Goal: Task Accomplishment & Management: Manage account settings

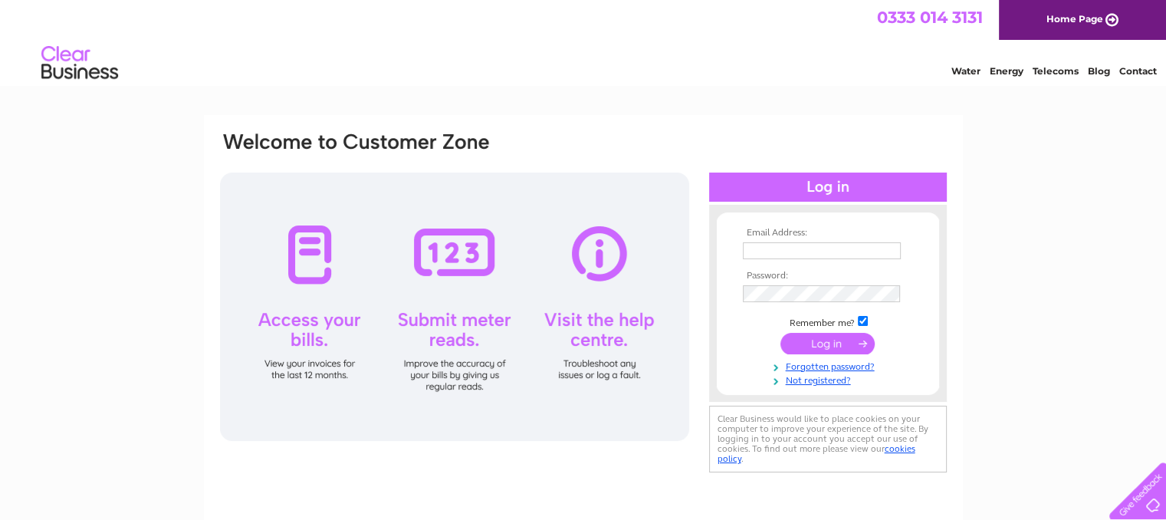
type input "[PERSON_NAME][EMAIL_ADDRESS][DOMAIN_NAME]"
click at [821, 338] on input "submit" at bounding box center [828, 343] width 94 height 21
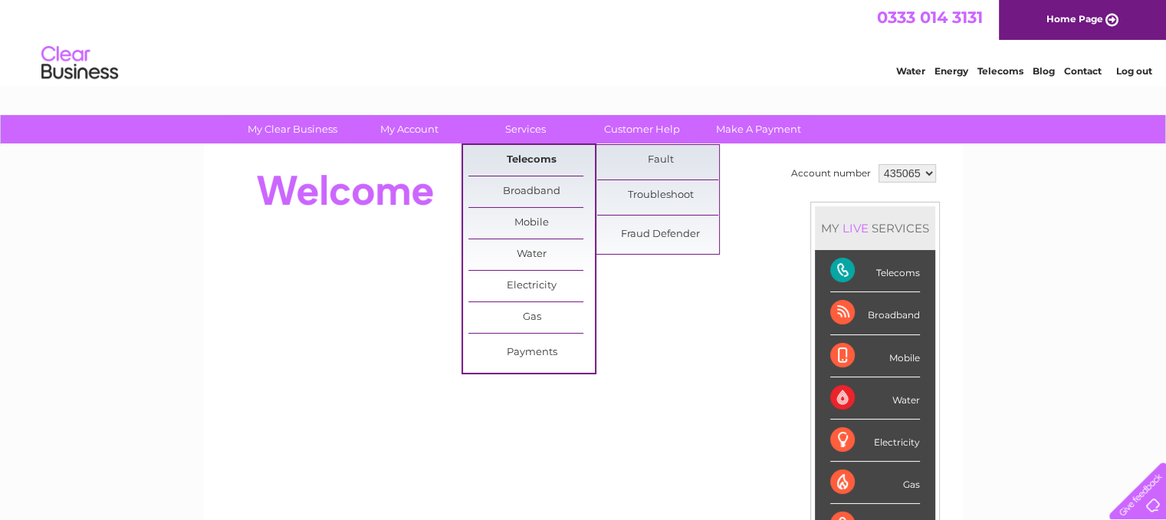
click at [543, 159] on link "Telecoms" at bounding box center [531, 160] width 127 height 31
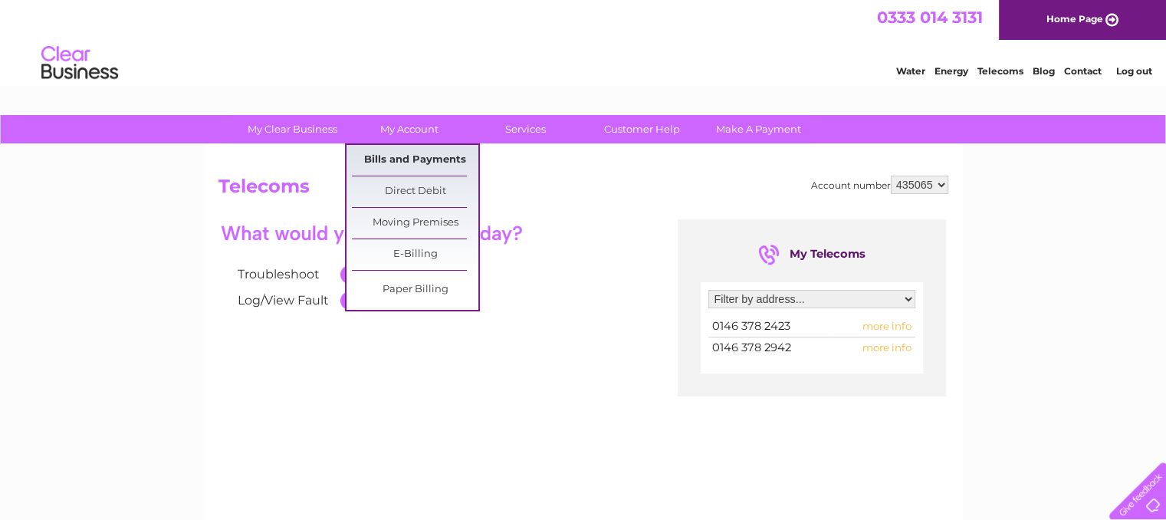
click at [411, 156] on link "Bills and Payments" at bounding box center [415, 160] width 127 height 31
click at [406, 158] on link "Bills and Payments" at bounding box center [415, 160] width 127 height 31
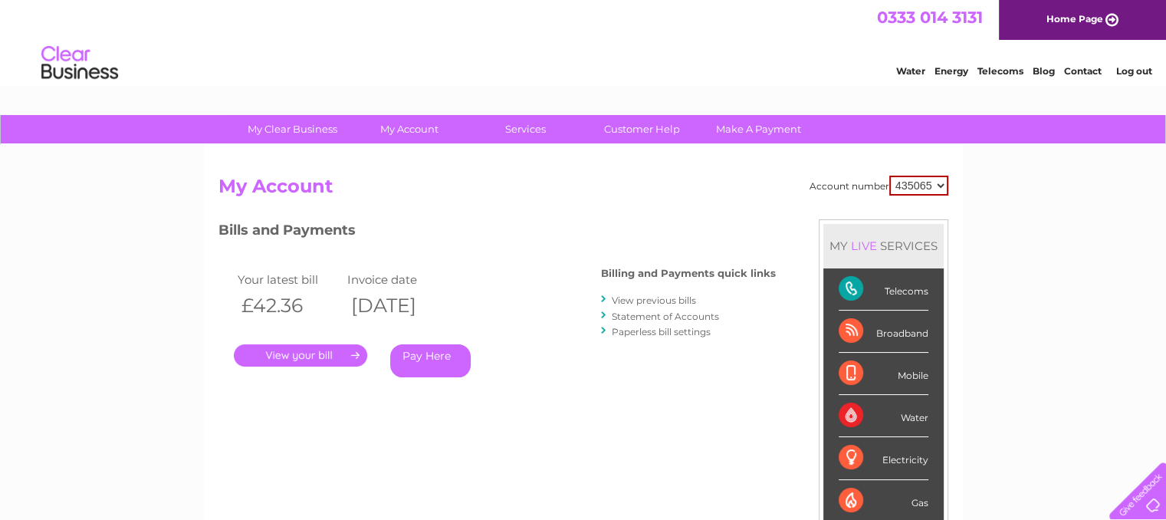
click at [319, 361] on link "." at bounding box center [300, 355] width 133 height 22
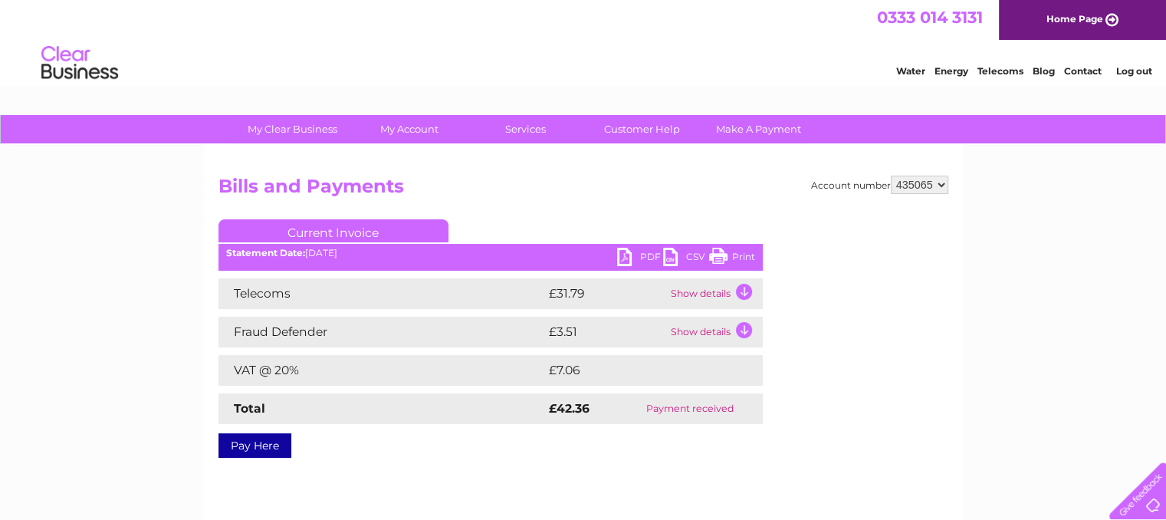
click at [718, 256] on link "Print" at bounding box center [732, 259] width 46 height 22
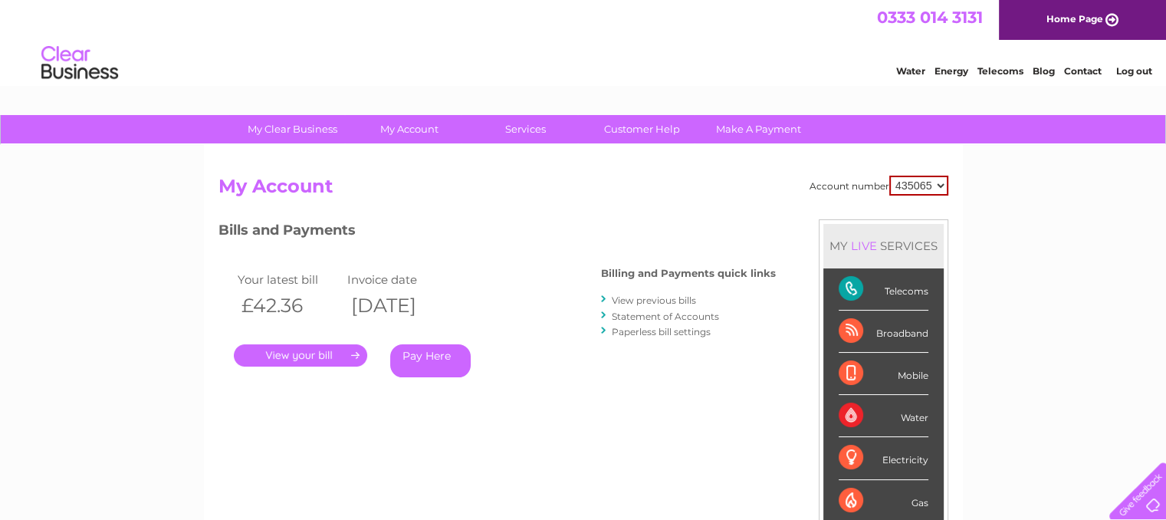
click at [638, 304] on link "View previous bills" at bounding box center [654, 300] width 84 height 12
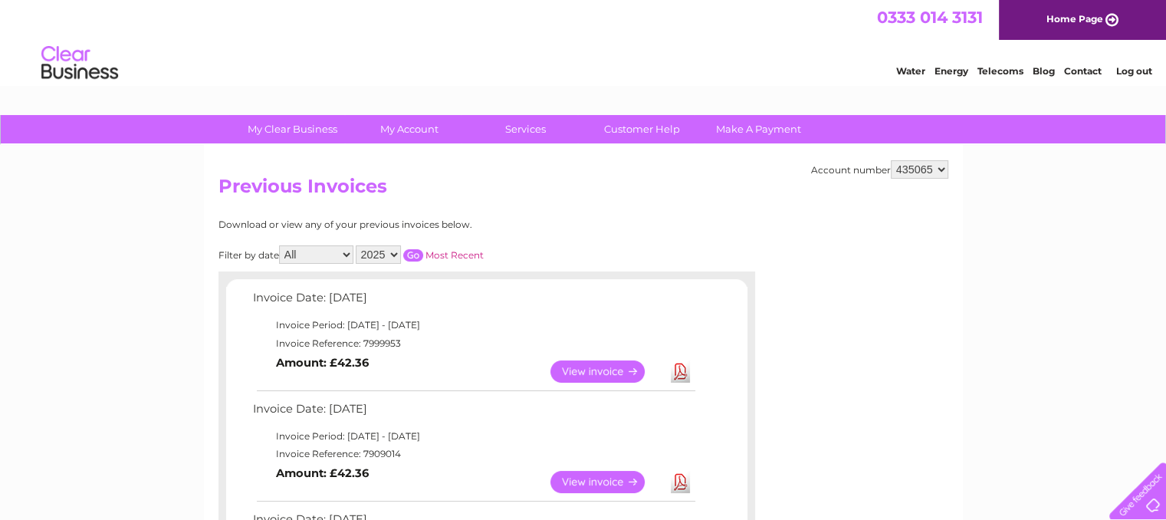
click at [591, 479] on link "View" at bounding box center [607, 482] width 113 height 22
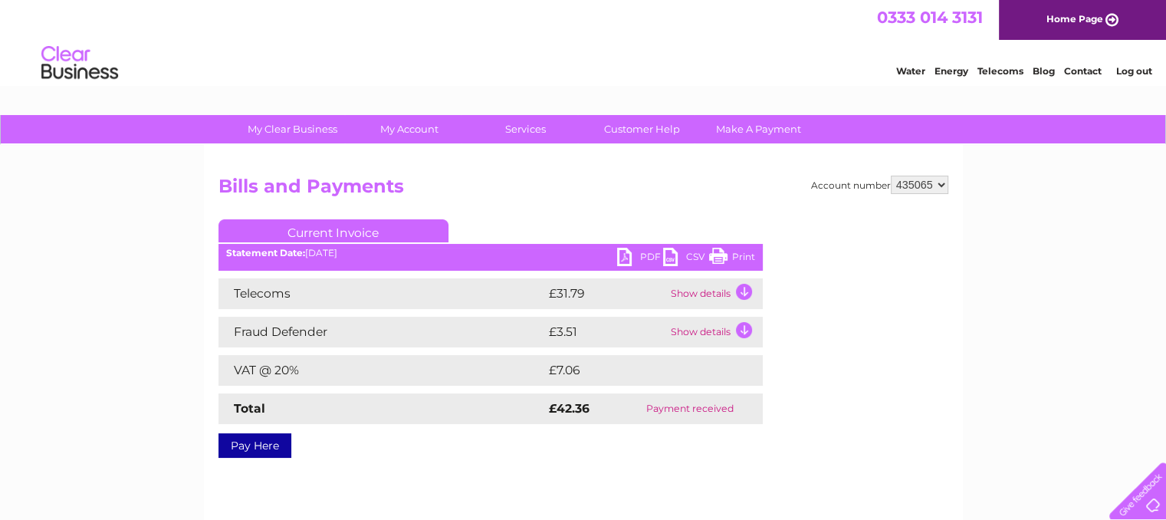
click at [721, 254] on link "Print" at bounding box center [732, 259] width 46 height 22
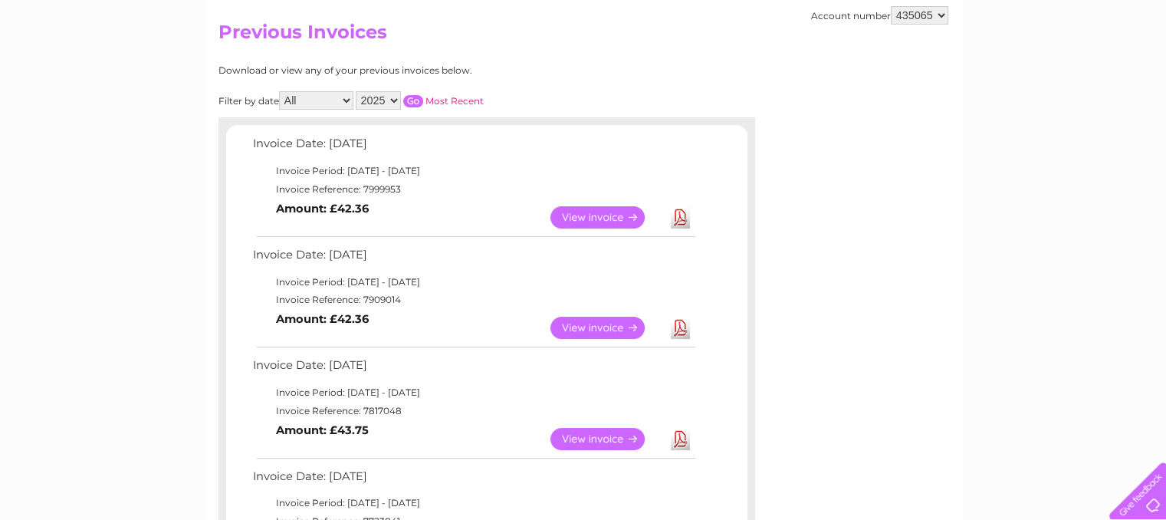
scroll to position [177, 0]
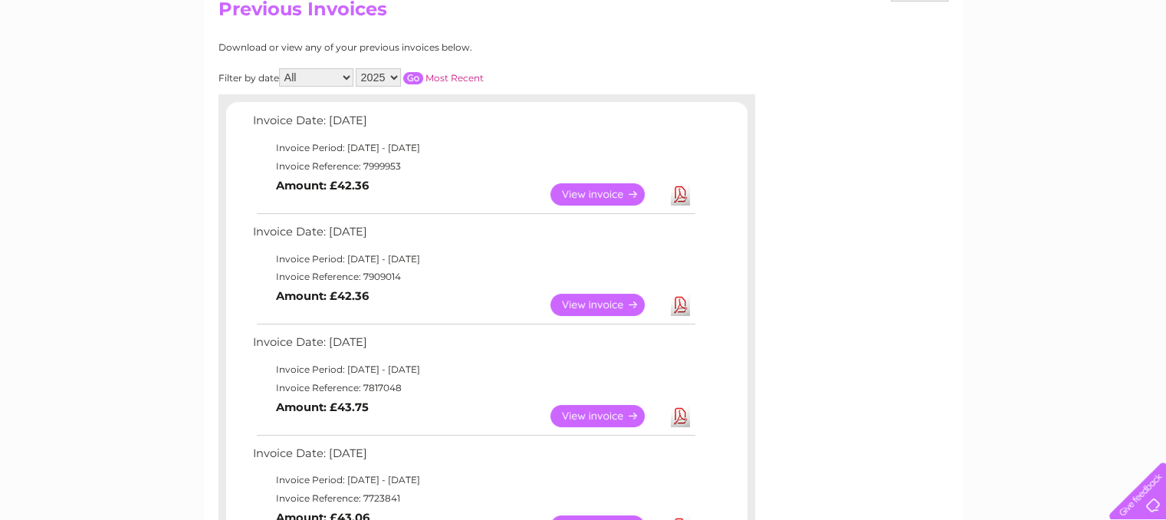
click at [598, 415] on link "View" at bounding box center [607, 416] width 113 height 22
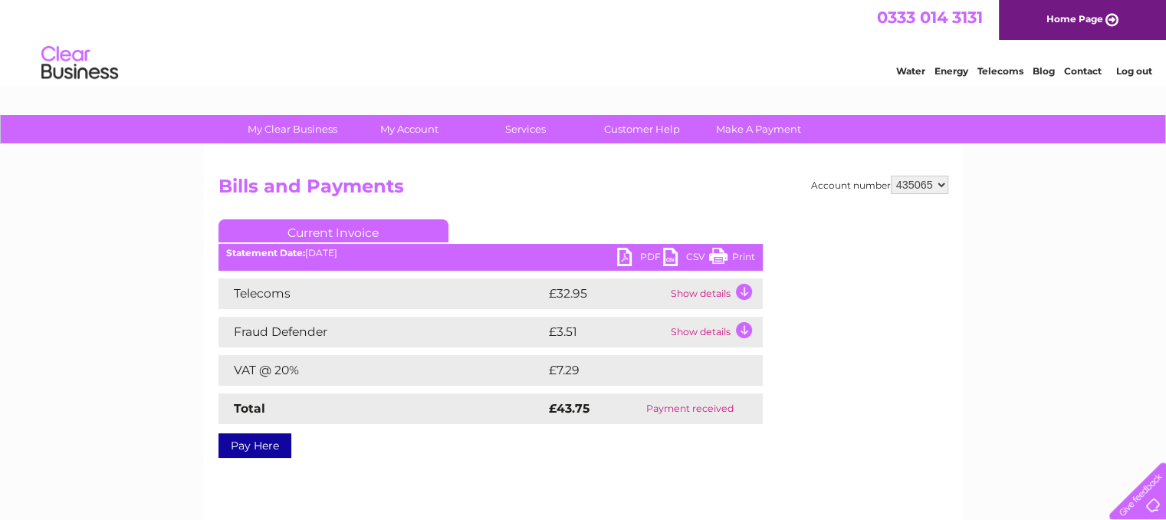
click at [729, 258] on link "Print" at bounding box center [732, 259] width 46 height 22
click at [886, 452] on div "Account number 435065 Bills and Payments Current Invoice PDF CSV Print" at bounding box center [583, 359] width 759 height 429
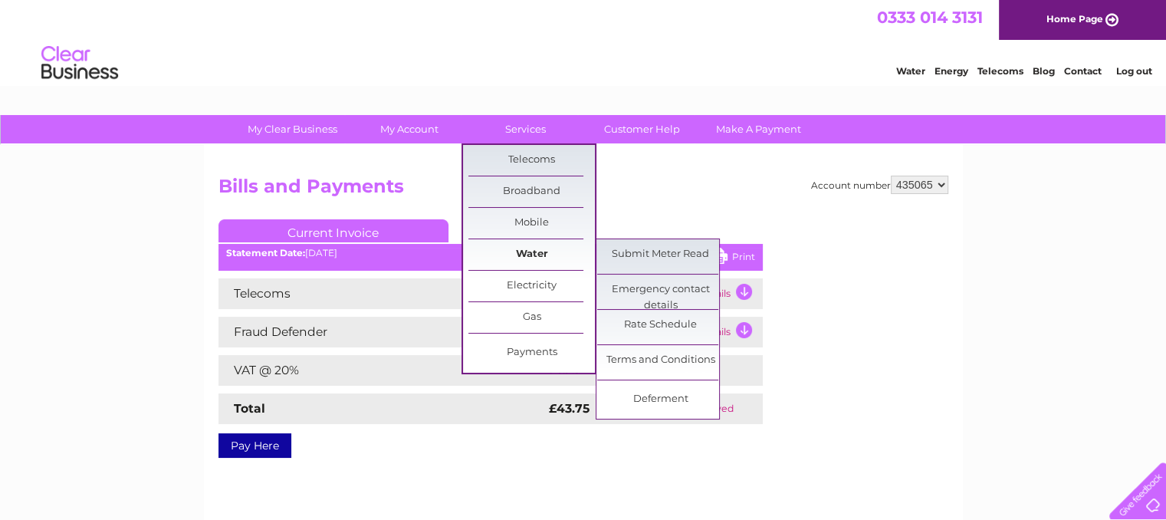
click at [532, 258] on link "Water" at bounding box center [531, 254] width 127 height 31
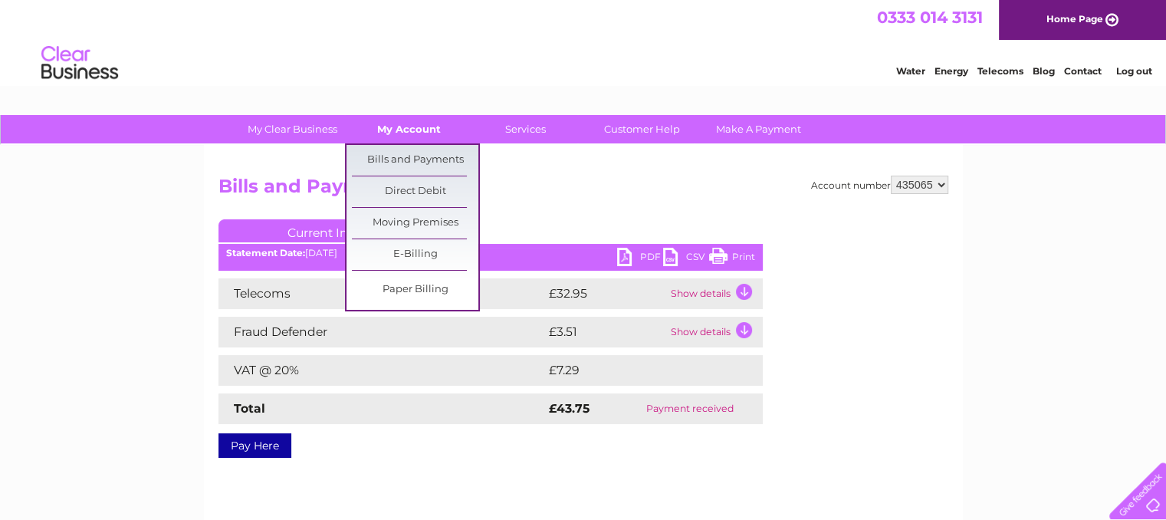
click at [417, 133] on link "My Account" at bounding box center [409, 129] width 127 height 28
click at [413, 159] on link "Bills and Payments" at bounding box center [415, 160] width 127 height 31
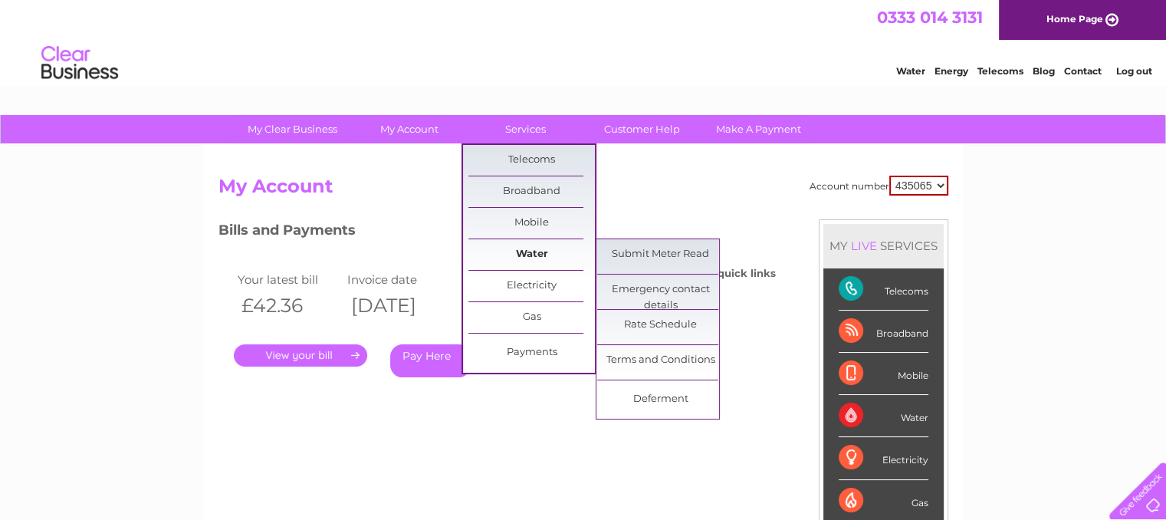
click at [516, 260] on link "Water" at bounding box center [531, 254] width 127 height 31
